Goal: Task Accomplishment & Management: Use online tool/utility

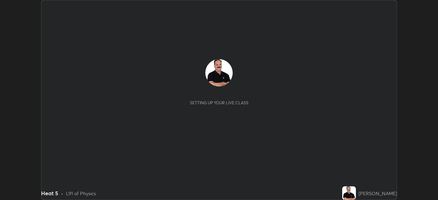
scroll to position [200, 438]
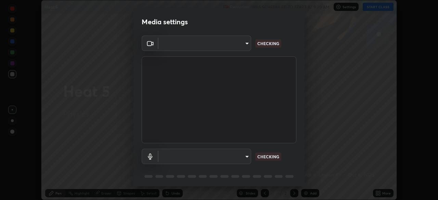
type input "cf4cade584ede8fb560bca5df173c6e0c2fab346f0fe5c0e134d57ffae5dbcad"
click at [246, 157] on body "Erase all Heat 5 Recording WAS SCHEDULED TO START AT 9:30 AM Settings START CLA…" at bounding box center [219, 100] width 438 height 200
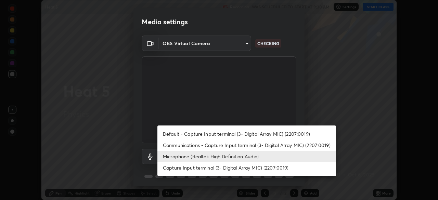
click at [260, 144] on li "Communications - Capture Input terminal (3- Digital Array MIC) (2207:0019)" at bounding box center [246, 145] width 179 height 11
type input "communications"
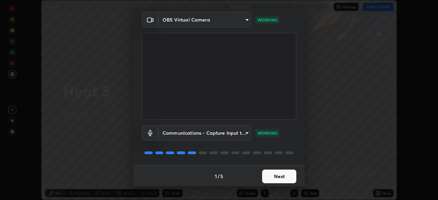
scroll to position [24, 0]
click at [277, 177] on button "Next" at bounding box center [279, 176] width 34 height 14
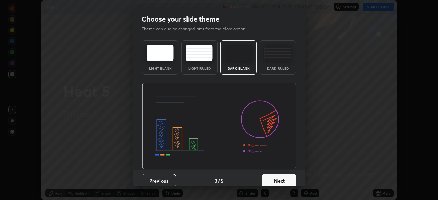
click at [277, 176] on button "Next" at bounding box center [279, 181] width 34 height 14
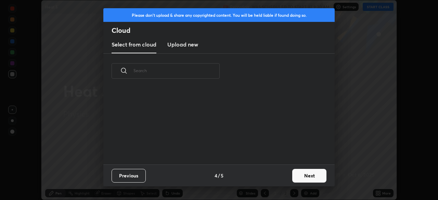
click at [277, 176] on div "Previous 4 / 5 Next" at bounding box center [218, 176] width 231 height 22
click at [305, 173] on button "Next" at bounding box center [309, 176] width 34 height 14
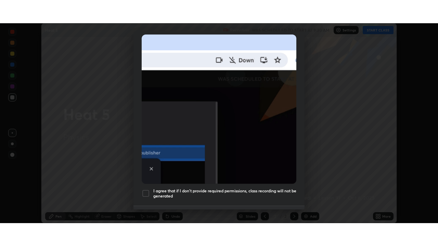
scroll to position [164, 0]
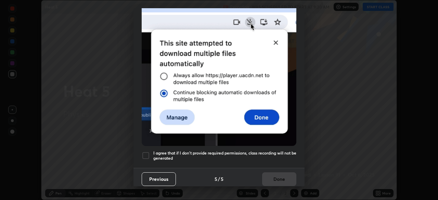
click at [149, 152] on div at bounding box center [146, 156] width 8 height 8
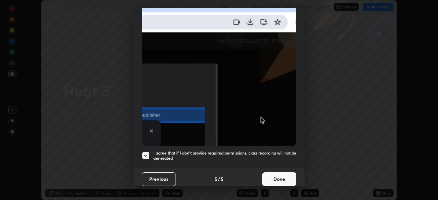
click at [278, 176] on button "Done" at bounding box center [279, 179] width 34 height 14
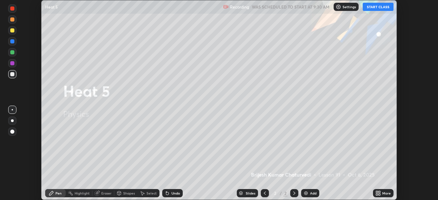
click at [386, 7] on button "START CLASS" at bounding box center [378, 7] width 31 height 8
click at [379, 192] on icon at bounding box center [380, 192] width 2 height 2
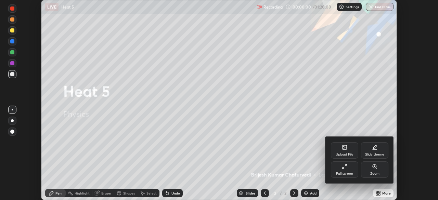
click at [349, 170] on div "Full screen" at bounding box center [344, 170] width 27 height 16
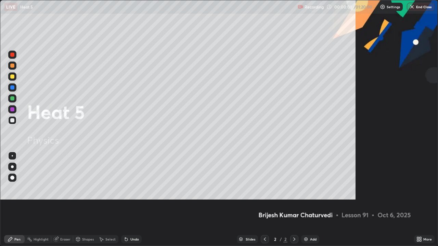
scroll to position [246, 438]
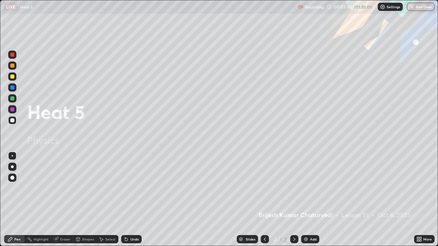
click at [306, 200] on img at bounding box center [305, 239] width 5 height 5
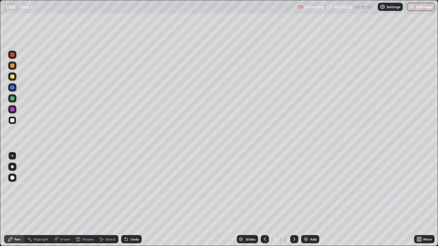
click at [133, 200] on div "Undo" at bounding box center [131, 239] width 21 height 8
click at [129, 200] on div "Undo" at bounding box center [131, 239] width 21 height 8
click at [131, 200] on div "Undo" at bounding box center [131, 239] width 21 height 8
click at [129, 200] on div "Undo" at bounding box center [131, 239] width 21 height 8
click at [128, 200] on icon at bounding box center [126, 239] width 5 height 5
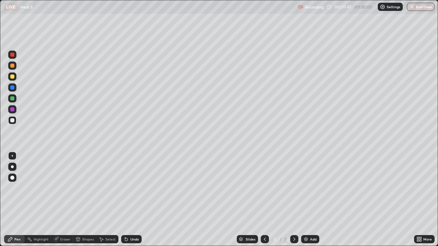
click at [126, 200] on icon at bounding box center [126, 239] width 5 height 5
click at [264, 200] on icon at bounding box center [265, 239] width 2 height 3
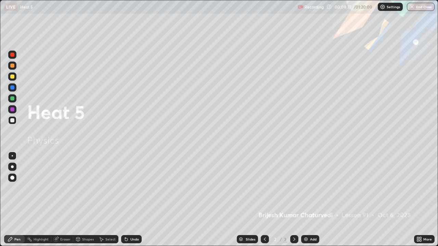
click at [294, 200] on icon at bounding box center [294, 239] width 2 height 3
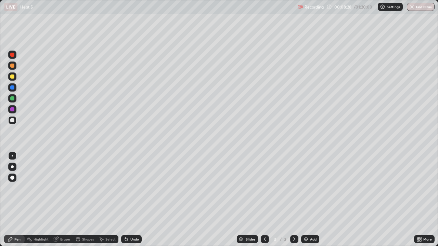
click at [295, 200] on div at bounding box center [294, 240] width 8 height 14
click at [312, 200] on div "Add" at bounding box center [310, 239] width 18 height 8
click at [264, 200] on icon at bounding box center [265, 239] width 2 height 3
click at [294, 200] on icon at bounding box center [294, 239] width 5 height 5
click at [133, 200] on div "Undo" at bounding box center [131, 239] width 21 height 8
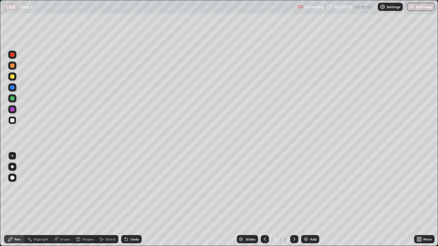
click at [132, 200] on div "Undo" at bounding box center [134, 239] width 9 height 3
click at [267, 200] on div at bounding box center [265, 239] width 8 height 8
click at [294, 200] on icon at bounding box center [294, 239] width 2 height 3
click at [63, 200] on div "Eraser" at bounding box center [65, 239] width 10 height 3
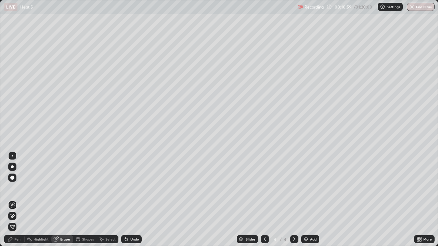
click at [16, 200] on div "Pen" at bounding box center [17, 239] width 6 height 3
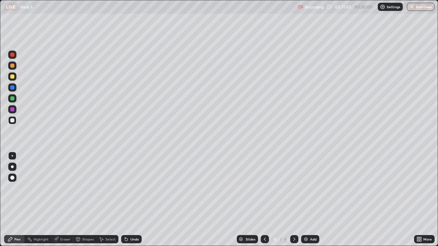
click at [132, 200] on div "Undo" at bounding box center [134, 239] width 9 height 3
click at [130, 200] on div "Undo" at bounding box center [131, 239] width 21 height 8
click at [265, 200] on icon at bounding box center [264, 239] width 5 height 5
click at [293, 200] on icon at bounding box center [294, 239] width 5 height 5
click at [264, 200] on icon at bounding box center [264, 239] width 5 height 5
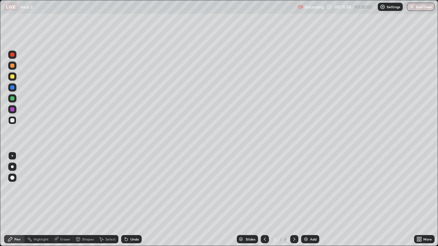
click at [295, 200] on icon at bounding box center [294, 239] width 5 height 5
click at [294, 200] on icon at bounding box center [294, 239] width 2 height 3
click at [307, 200] on img at bounding box center [305, 239] width 5 height 5
click at [12, 89] on div at bounding box center [12, 88] width 4 height 4
click at [12, 77] on div at bounding box center [12, 77] width 4 height 4
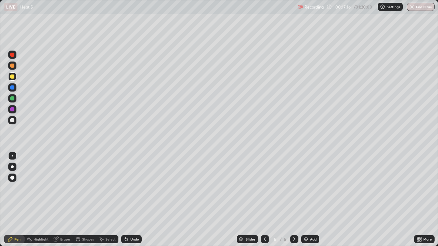
click at [132, 200] on div "Undo" at bounding box center [134, 239] width 9 height 3
click at [130, 200] on div "Undo" at bounding box center [131, 239] width 21 height 8
click at [13, 122] on div at bounding box center [12, 120] width 4 height 4
click at [129, 200] on div "Undo" at bounding box center [131, 239] width 21 height 8
click at [128, 200] on div "Undo" at bounding box center [131, 239] width 21 height 8
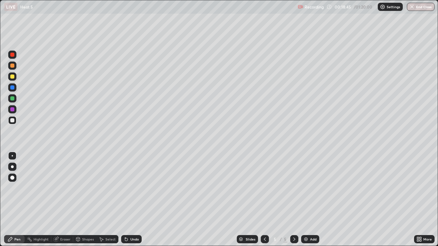
click at [125, 200] on icon at bounding box center [126, 240] width 3 height 3
click at [132, 200] on div "Undo" at bounding box center [134, 239] width 9 height 3
click at [133, 200] on div "Undo" at bounding box center [134, 239] width 9 height 3
click at [63, 200] on div "Eraser" at bounding box center [65, 239] width 10 height 3
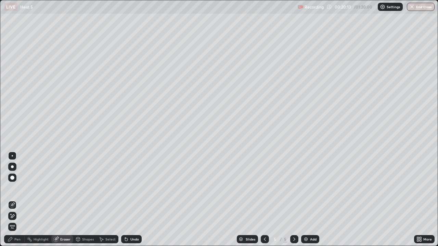
click at [14, 200] on div "Pen" at bounding box center [14, 239] width 21 height 8
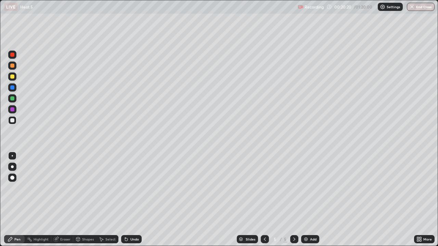
click at [134, 200] on div "Undo" at bounding box center [134, 239] width 9 height 3
click at [127, 200] on icon at bounding box center [126, 239] width 5 height 5
click at [128, 200] on icon at bounding box center [126, 239] width 5 height 5
click at [128, 200] on div "Undo" at bounding box center [131, 239] width 21 height 8
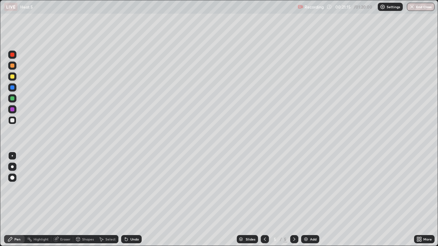
click at [129, 200] on div "Undo" at bounding box center [131, 239] width 21 height 8
click at [128, 200] on div "Undo" at bounding box center [131, 239] width 21 height 8
click at [310, 200] on div "Add" at bounding box center [310, 239] width 18 height 8
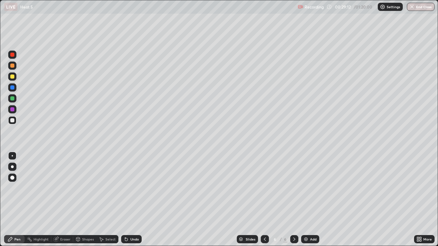
click at [132, 200] on div "Undo" at bounding box center [134, 239] width 9 height 3
click at [132, 200] on div "Undo" at bounding box center [131, 239] width 21 height 8
click at [132, 200] on div "Undo" at bounding box center [134, 239] width 9 height 3
click at [13, 77] on div at bounding box center [12, 77] width 4 height 4
click at [132, 200] on div "Undo" at bounding box center [134, 239] width 9 height 3
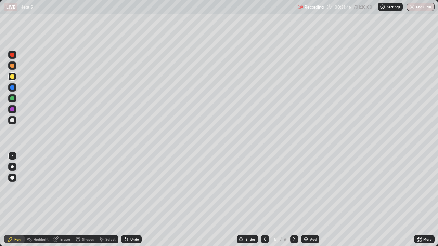
click at [133, 200] on div "Undo" at bounding box center [134, 239] width 9 height 3
click at [132, 200] on div "Undo" at bounding box center [134, 239] width 9 height 3
click at [131, 200] on div "Undo" at bounding box center [134, 239] width 9 height 3
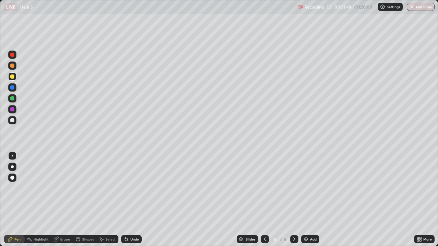
click at [133, 200] on div "Undo" at bounding box center [131, 239] width 21 height 8
click at [132, 200] on div "Undo" at bounding box center [134, 239] width 9 height 3
click at [131, 200] on div "Undo" at bounding box center [134, 239] width 9 height 3
click at [125, 200] on icon at bounding box center [126, 240] width 3 height 3
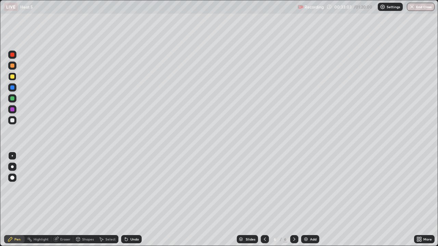
click at [128, 200] on div "Undo" at bounding box center [131, 239] width 21 height 8
click at [130, 200] on div "Undo" at bounding box center [134, 239] width 9 height 3
click at [132, 200] on div "Undo" at bounding box center [134, 239] width 9 height 3
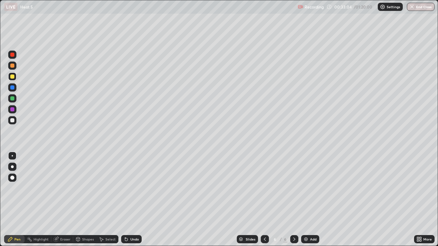
click at [132, 200] on div "Undo" at bounding box center [134, 239] width 9 height 3
click at [134, 200] on div "Undo" at bounding box center [134, 239] width 9 height 3
click at [135, 200] on div "Undo" at bounding box center [134, 239] width 9 height 3
click at [136, 200] on div "Undo" at bounding box center [134, 239] width 9 height 3
click at [125, 200] on icon at bounding box center [126, 240] width 3 height 3
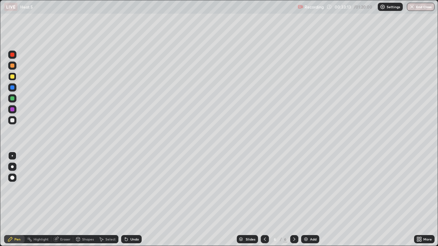
click at [128, 200] on icon at bounding box center [126, 239] width 5 height 5
click at [129, 200] on div "Undo" at bounding box center [131, 239] width 21 height 8
click at [134, 200] on div "Undo" at bounding box center [131, 239] width 21 height 8
click at [131, 200] on div "Undo" at bounding box center [134, 239] width 9 height 3
click at [133, 200] on div "Undo" at bounding box center [131, 239] width 21 height 8
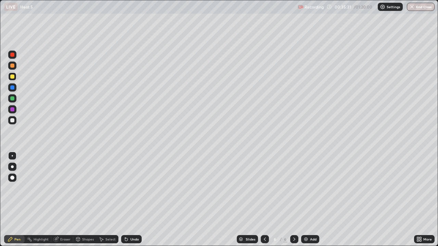
click at [138, 200] on div "Undo" at bounding box center [134, 239] width 9 height 3
click at [105, 200] on div "Select" at bounding box center [110, 239] width 10 height 3
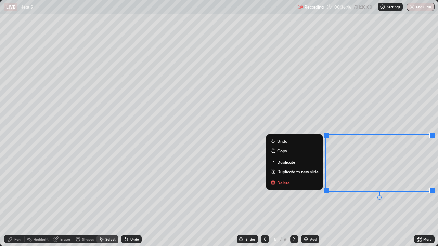
click at [285, 183] on p "Delete" at bounding box center [283, 182] width 13 height 5
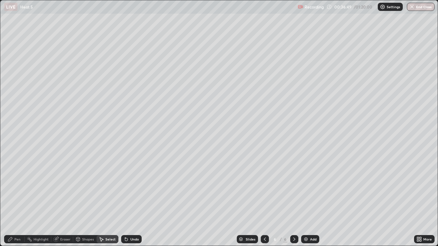
click at [19, 200] on div "Pen" at bounding box center [17, 239] width 6 height 3
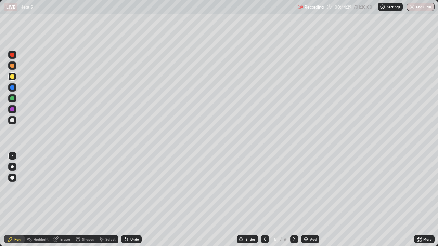
click at [311, 200] on div "Add" at bounding box center [313, 239] width 7 height 3
click at [13, 120] on div at bounding box center [12, 120] width 4 height 4
click at [12, 67] on div at bounding box center [12, 66] width 4 height 4
click at [13, 90] on div at bounding box center [12, 88] width 8 height 8
click at [12, 98] on div at bounding box center [12, 99] width 4 height 4
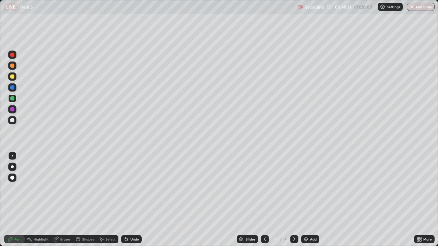
click at [11, 67] on div at bounding box center [12, 66] width 4 height 4
click at [133, 200] on div "Undo" at bounding box center [131, 239] width 21 height 8
click at [133, 200] on div "Undo" at bounding box center [134, 239] width 9 height 3
click at [13, 122] on div at bounding box center [12, 120] width 4 height 4
click at [11, 99] on div at bounding box center [12, 99] width 4 height 4
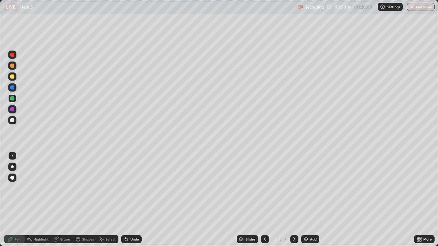
click at [13, 56] on div at bounding box center [12, 55] width 4 height 4
click at [129, 200] on div "Undo" at bounding box center [131, 239] width 21 height 8
click at [306, 200] on img at bounding box center [305, 239] width 5 height 5
click at [12, 121] on div at bounding box center [12, 120] width 4 height 4
click at [129, 200] on div "Undo" at bounding box center [131, 239] width 21 height 8
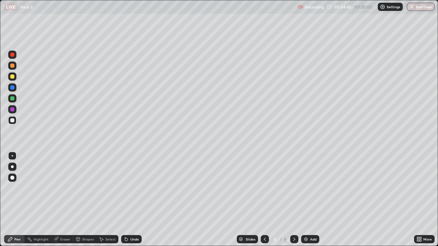
click at [130, 200] on div "Undo" at bounding box center [134, 239] width 9 height 3
click at [131, 200] on div "Undo" at bounding box center [134, 239] width 9 height 3
click at [132, 200] on div "Undo" at bounding box center [134, 239] width 9 height 3
click at [131, 200] on div "Undo" at bounding box center [131, 239] width 21 height 8
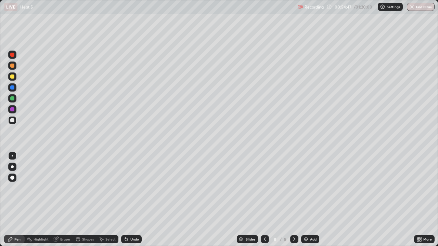
click at [134, 200] on div "Undo" at bounding box center [134, 239] width 9 height 3
click at [133, 200] on div "Undo" at bounding box center [134, 239] width 9 height 3
click at [135, 200] on div "Undo" at bounding box center [131, 239] width 21 height 8
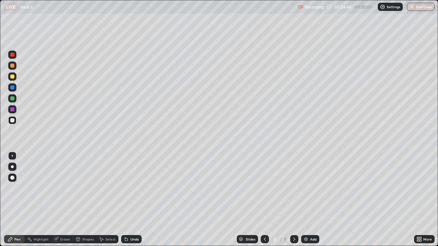
click at [136, 200] on div "Undo" at bounding box center [131, 239] width 21 height 8
click at [135, 200] on div "Undo" at bounding box center [131, 239] width 21 height 8
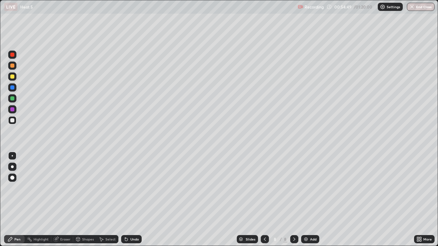
click at [134, 200] on div "Undo" at bounding box center [131, 239] width 21 height 8
click at [133, 200] on div "Undo" at bounding box center [131, 239] width 21 height 8
click at [134, 200] on div "Undo" at bounding box center [131, 239] width 21 height 8
click at [133, 200] on div "Undo" at bounding box center [131, 239] width 21 height 8
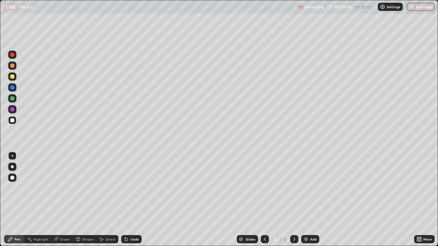
click at [132, 200] on div "Undo" at bounding box center [134, 239] width 9 height 3
click at [133, 200] on div "Undo" at bounding box center [134, 239] width 9 height 3
click at [264, 200] on icon at bounding box center [264, 239] width 5 height 5
click at [13, 56] on div at bounding box center [12, 55] width 4 height 4
click at [132, 200] on div "Undo" at bounding box center [134, 239] width 9 height 3
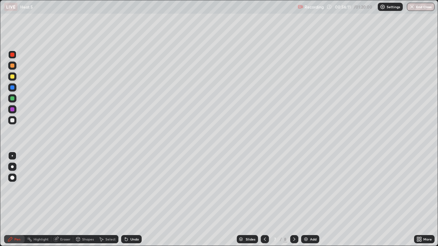
click at [133, 200] on div "Undo" at bounding box center [134, 239] width 9 height 3
click at [135, 200] on div "Undo" at bounding box center [131, 239] width 21 height 8
click at [131, 200] on div "Undo" at bounding box center [134, 239] width 9 height 3
click at [133, 200] on div "Undo" at bounding box center [134, 239] width 9 height 3
click at [139, 200] on div "Undo" at bounding box center [131, 239] width 21 height 8
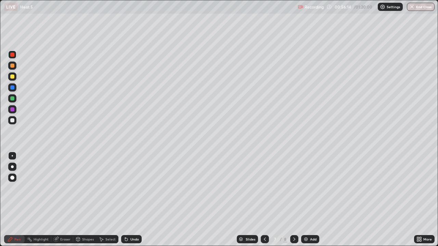
click at [137, 200] on div "Undo" at bounding box center [131, 239] width 21 height 8
click at [138, 200] on div "Undo" at bounding box center [131, 239] width 21 height 8
click at [139, 200] on div "Undo" at bounding box center [131, 239] width 21 height 8
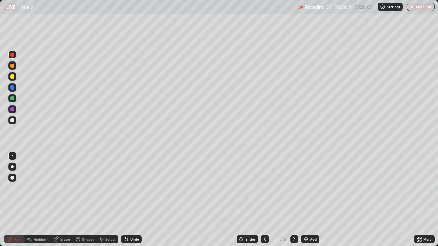
click at [13, 121] on div at bounding box center [12, 120] width 4 height 4
click at [294, 200] on icon at bounding box center [294, 239] width 2 height 3
click at [63, 200] on div "Eraser" at bounding box center [65, 239] width 10 height 3
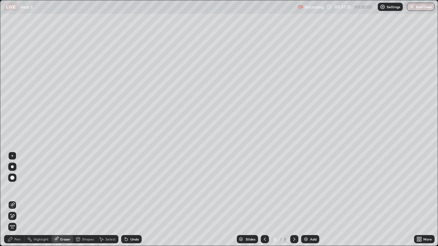
click at [20, 200] on div "Pen" at bounding box center [17, 239] width 6 height 3
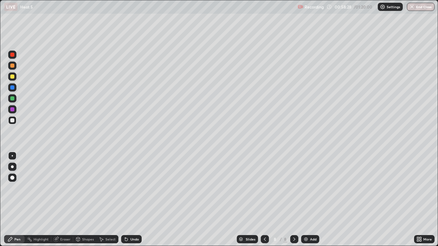
click at [264, 200] on icon at bounding box center [264, 239] width 5 height 5
click at [129, 200] on div "Undo" at bounding box center [131, 239] width 21 height 8
click at [130, 200] on div "Undo" at bounding box center [134, 239] width 9 height 3
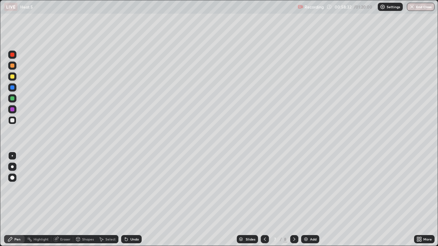
click at [130, 200] on div "Undo" at bounding box center [131, 239] width 21 height 8
click at [294, 200] on icon at bounding box center [294, 239] width 2 height 3
click at [267, 200] on icon at bounding box center [264, 239] width 5 height 5
click at [296, 200] on icon at bounding box center [294, 239] width 5 height 5
click at [263, 200] on icon at bounding box center [264, 239] width 5 height 5
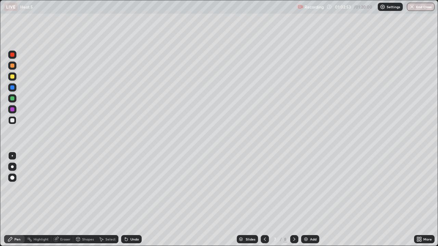
click at [294, 200] on icon at bounding box center [294, 239] width 2 height 3
click at [265, 200] on icon at bounding box center [264, 239] width 5 height 5
click at [297, 200] on div at bounding box center [294, 239] width 8 height 8
click at [264, 200] on icon at bounding box center [264, 239] width 5 height 5
click at [297, 200] on div at bounding box center [294, 239] width 8 height 8
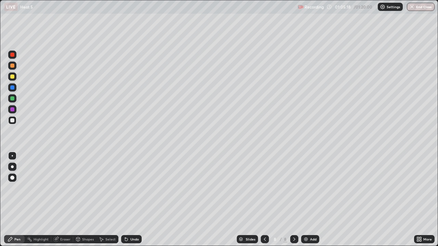
click at [293, 200] on icon at bounding box center [294, 239] width 5 height 5
click at [294, 200] on icon at bounding box center [294, 239] width 5 height 5
click at [297, 200] on div at bounding box center [294, 239] width 8 height 8
click at [308, 200] on div "Add" at bounding box center [310, 239] width 18 height 8
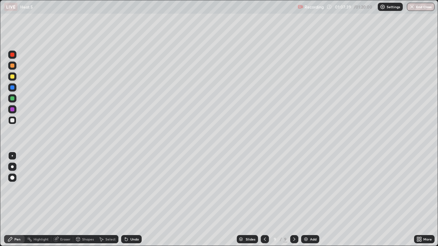
click at [13, 78] on div at bounding box center [12, 77] width 4 height 4
click at [293, 200] on icon at bounding box center [294, 239] width 5 height 5
click at [294, 200] on icon at bounding box center [294, 239] width 2 height 3
click at [309, 200] on div "Add" at bounding box center [310, 239] width 18 height 8
click at [135, 200] on div "Undo" at bounding box center [134, 239] width 9 height 3
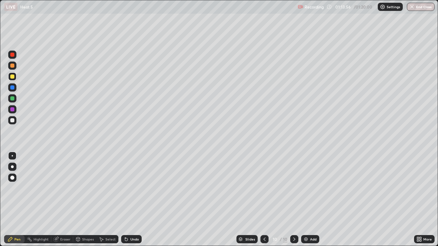
click at [133, 200] on div "Undo" at bounding box center [134, 239] width 9 height 3
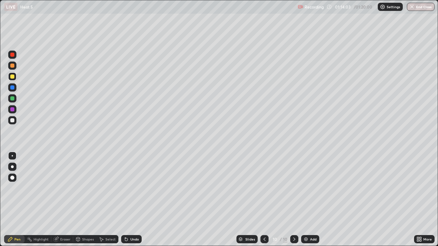
click at [131, 200] on div "Undo" at bounding box center [131, 239] width 21 height 8
click at [132, 200] on div "Undo" at bounding box center [131, 239] width 21 height 8
click at [133, 200] on div "Undo" at bounding box center [134, 239] width 9 height 3
click at [421, 6] on button "End Class" at bounding box center [421, 7] width 27 height 8
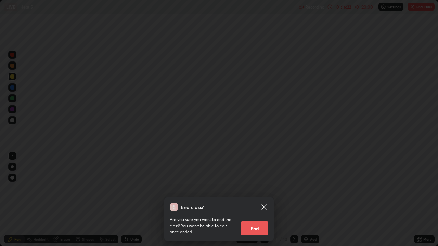
click at [255, 200] on button "End" at bounding box center [254, 229] width 27 height 14
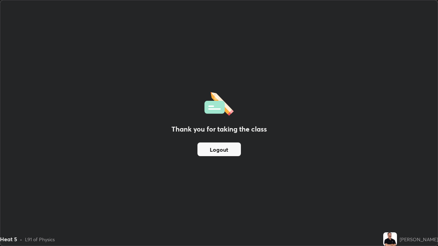
click at [222, 151] on button "Logout" at bounding box center [218, 150] width 43 height 14
